Goal: Information Seeking & Learning: Learn about a topic

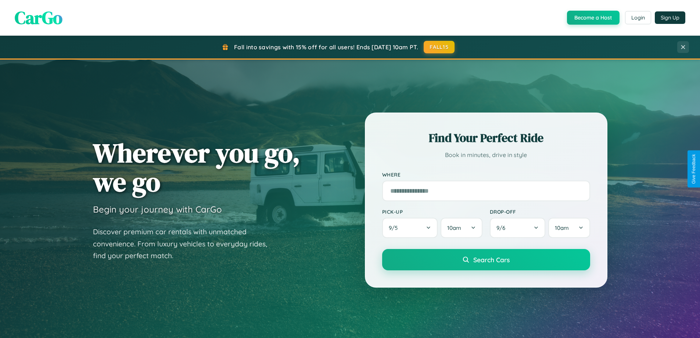
scroll to position [317, 0]
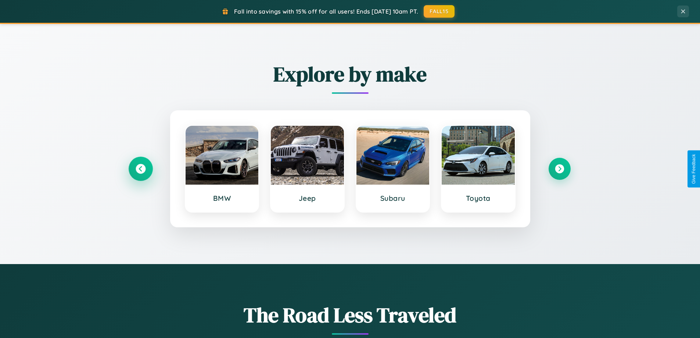
click at [140, 169] on icon at bounding box center [141, 169] width 10 height 10
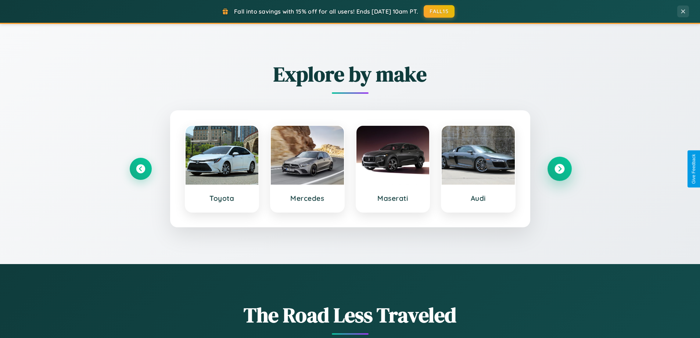
click at [560, 169] on icon at bounding box center [560, 169] width 10 height 10
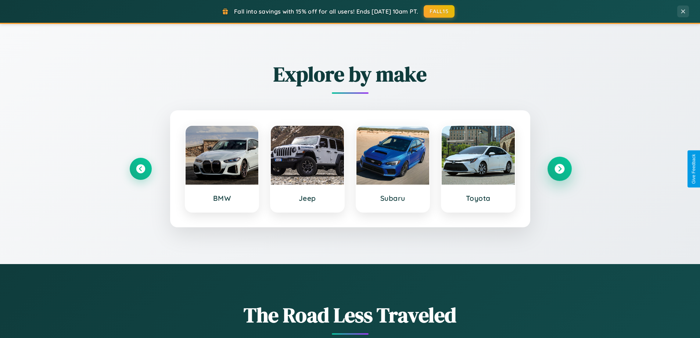
click at [560, 169] on icon at bounding box center [560, 169] width 10 height 10
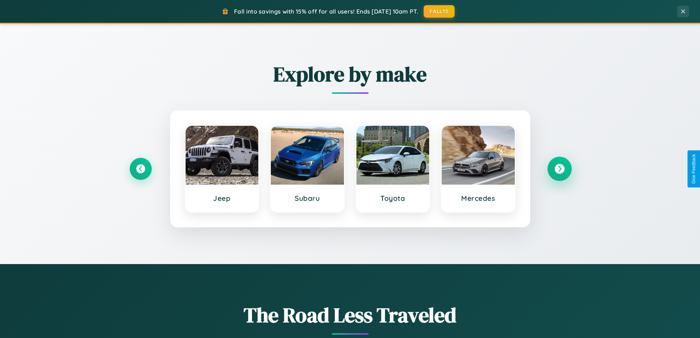
click at [560, 169] on icon at bounding box center [560, 169] width 10 height 10
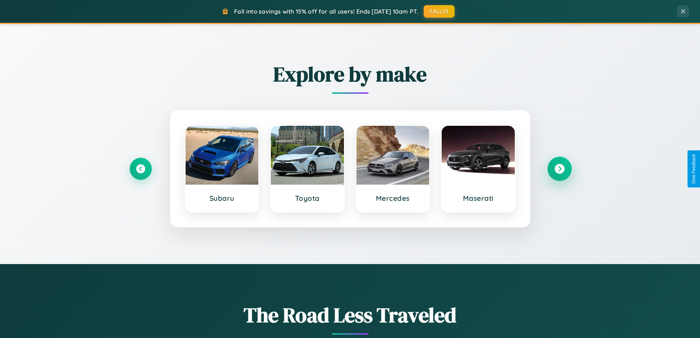
click at [560, 169] on icon at bounding box center [560, 169] width 10 height 10
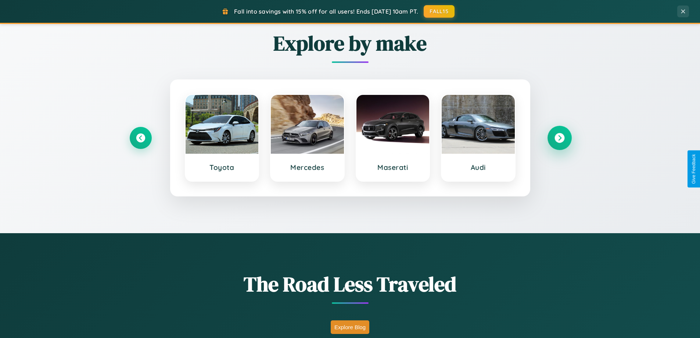
scroll to position [1415, 0]
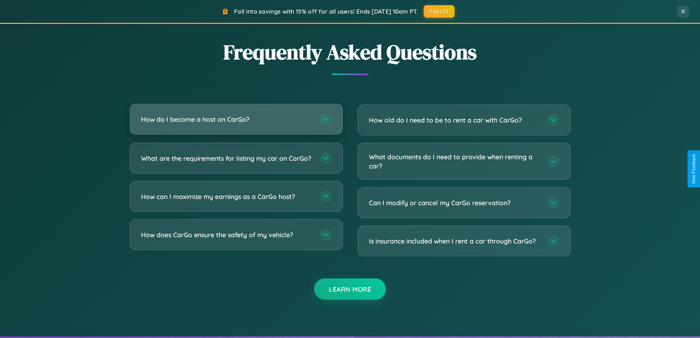
click at [236, 119] on h3 "How do I become a host on CarGo?" at bounding box center [226, 119] width 171 height 9
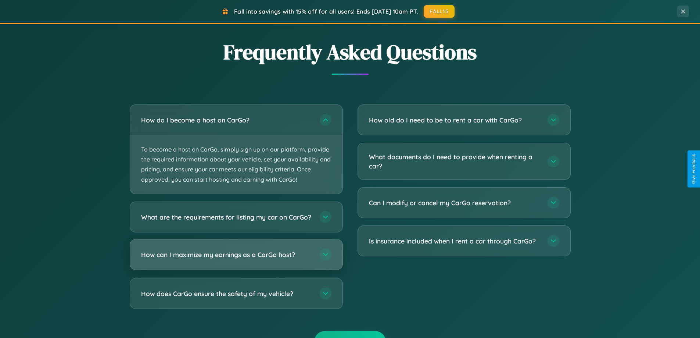
click at [236, 259] on h3 "How can I maximize my earnings as a CarGo host?" at bounding box center [226, 254] width 171 height 9
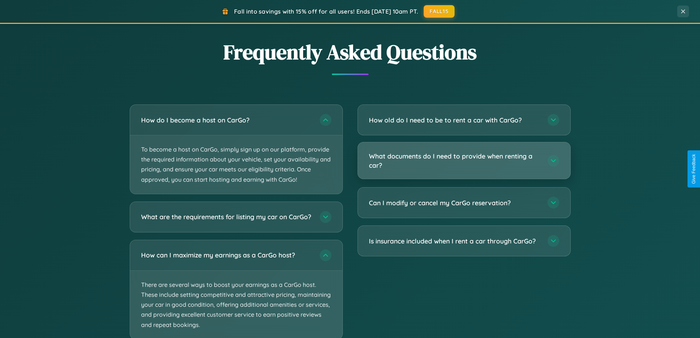
click at [464, 161] on h3 "What documents do I need to provide when renting a car?" at bounding box center [454, 160] width 171 height 18
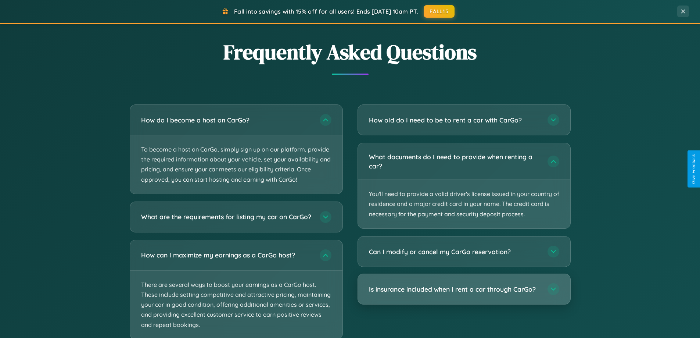
click at [464, 289] on h3 "Is insurance included when I rent a car through CarGo?" at bounding box center [454, 289] width 171 height 9
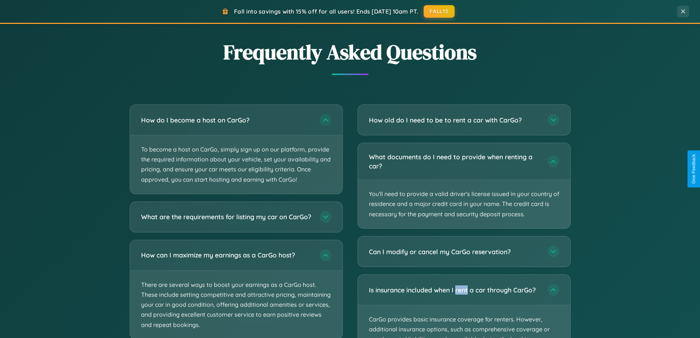
scroll to position [1461, 0]
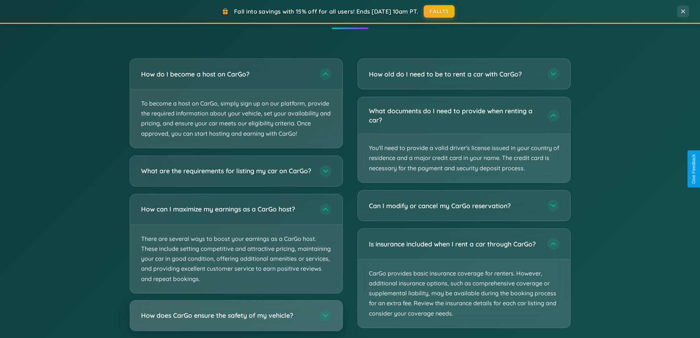
click at [236, 320] on h3 "How does CarGo ensure the safety of my vehicle?" at bounding box center [226, 315] width 171 height 9
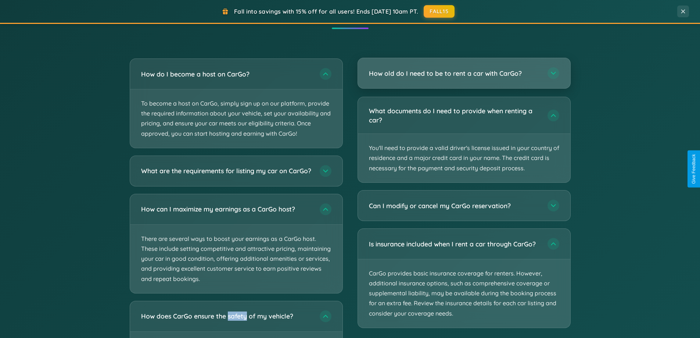
click at [464, 74] on h3 "How old do I need to be to rent a car with CarGo?" at bounding box center [454, 73] width 171 height 9
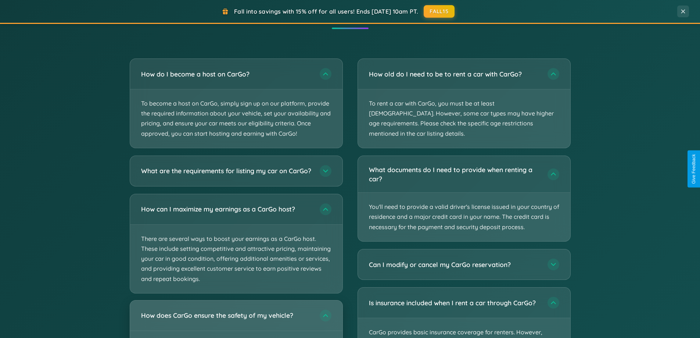
click at [236, 320] on h3 "How does CarGo ensure the safety of my vehicle?" at bounding box center [226, 315] width 171 height 9
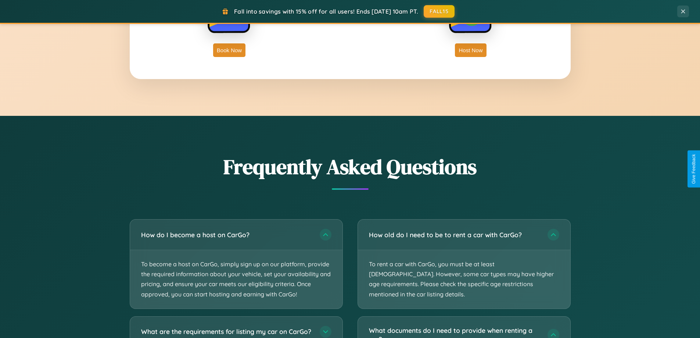
scroll to position [1181, 0]
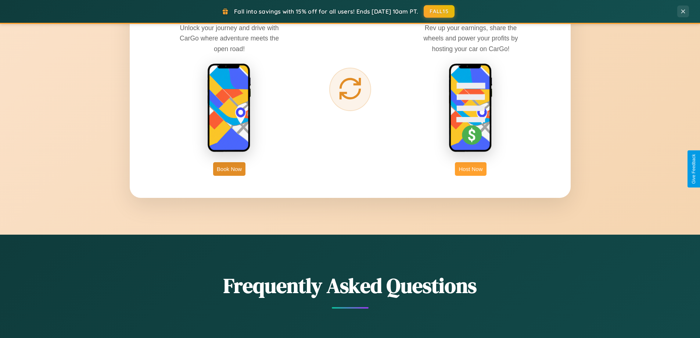
click at [471, 169] on button "Host Now" at bounding box center [470, 169] width 31 height 14
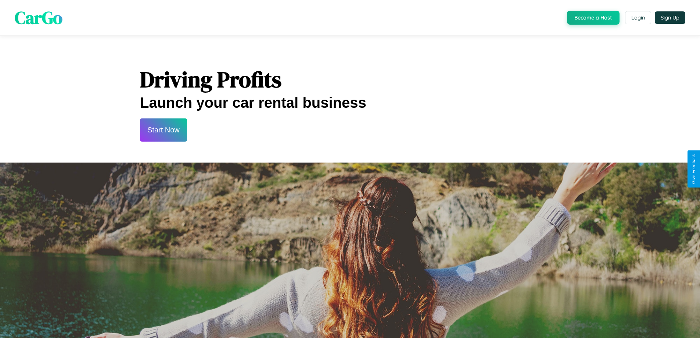
scroll to position [994, 0]
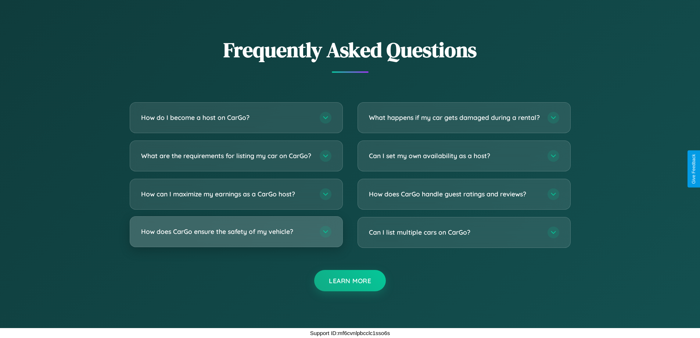
click at [236, 231] on h3 "How does CarGo ensure the safety of my vehicle?" at bounding box center [226, 231] width 171 height 9
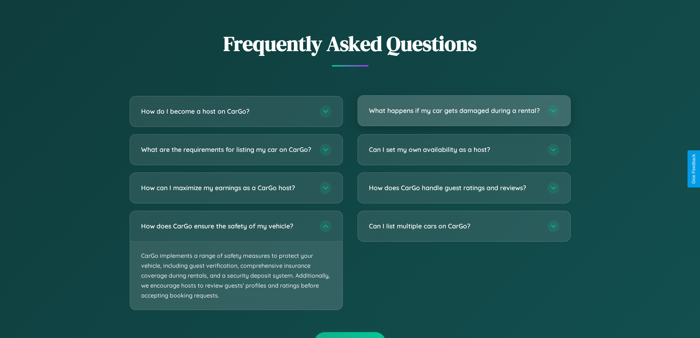
click at [464, 114] on h3 "What happens if my car gets damaged during a rental?" at bounding box center [454, 110] width 171 height 9
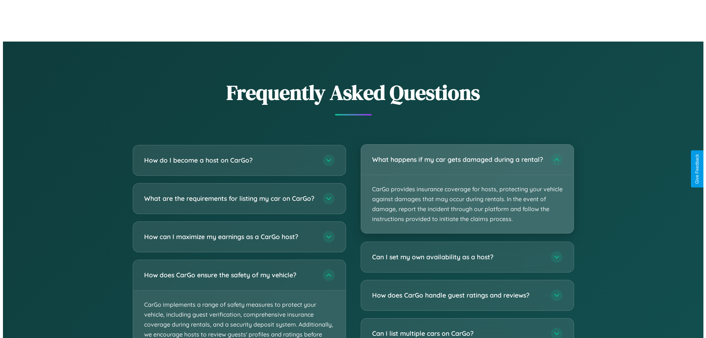
scroll to position [767, 0]
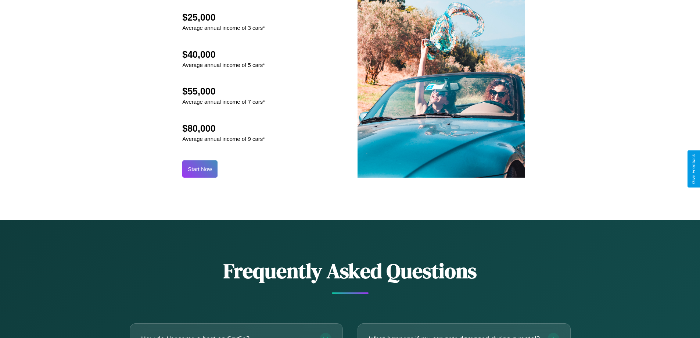
click at [200, 169] on button "Start Now" at bounding box center [199, 168] width 35 height 17
